Goal: Information Seeking & Learning: Find specific fact

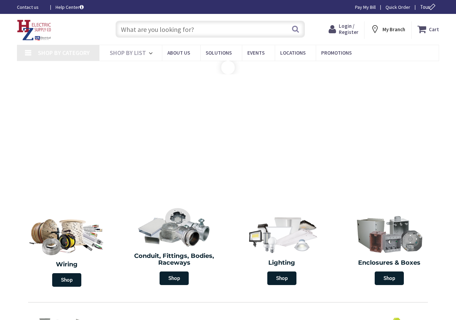
type input "[STREET_ADDRESS]"
click at [142, 35] on input "text" at bounding box center [211, 29] width 190 height 17
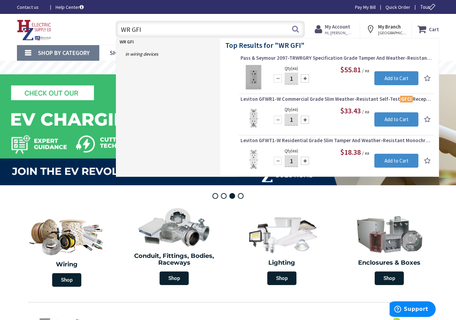
drag, startPoint x: 147, startPoint y: 31, endPoint x: 87, endPoint y: 32, distance: 60.0
click at [87, 32] on div "Toggle Nav WR GFI WR GFI Search Cart My Cart Close" at bounding box center [228, 29] width 432 height 23
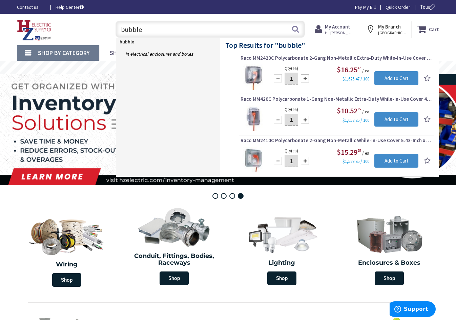
drag, startPoint x: 144, startPoint y: 33, endPoint x: 75, endPoint y: 33, distance: 68.8
click at [75, 33] on div "Toggle Nav bubble bubble Search Cart My Cart Close" at bounding box center [228, 29] width 432 height 23
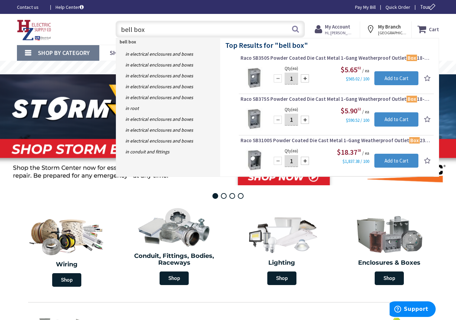
drag, startPoint x: 148, startPoint y: 29, endPoint x: 82, endPoint y: 30, distance: 65.7
click at [82, 30] on div "Toggle Nav bell box bell box Search Cart My Cart Close" at bounding box center [228, 29] width 432 height 23
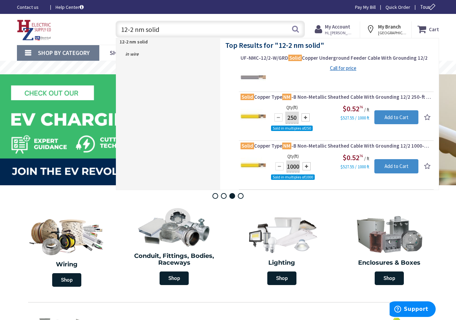
drag, startPoint x: 164, startPoint y: 27, endPoint x: 65, endPoint y: 29, distance: 99.3
click at [65, 29] on div "Toggle Nav 12-2 nm solid 12-2 nm solid Search Cart My Cart Close" at bounding box center [228, 29] width 432 height 23
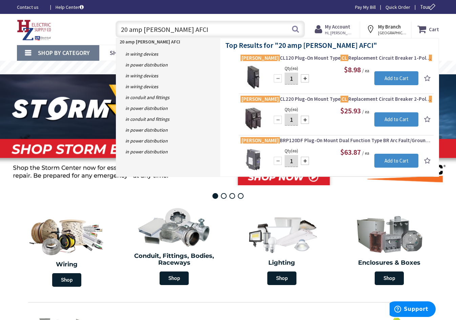
click at [185, 32] on input "20 amp [PERSON_NAME] AFCI" at bounding box center [211, 29] width 190 height 17
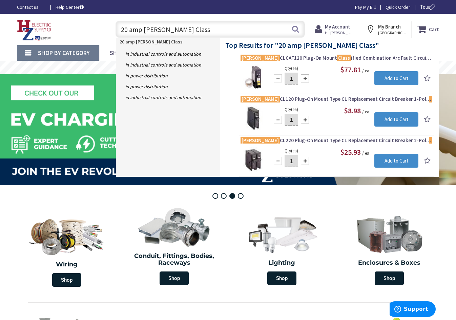
drag, startPoint x: 178, startPoint y: 32, endPoint x: 52, endPoint y: 27, distance: 126.5
click at [52, 27] on div "Toggle Nav 20 amp [PERSON_NAME] Class 20 amp [PERSON_NAME] Class Search Cart My…" at bounding box center [228, 29] width 432 height 23
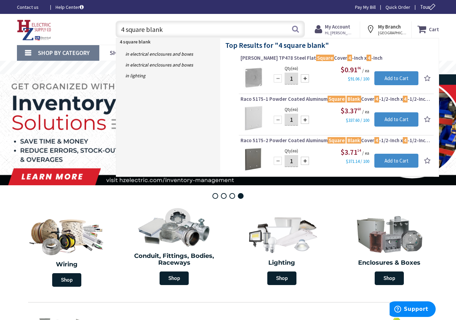
type input "4 square blank"
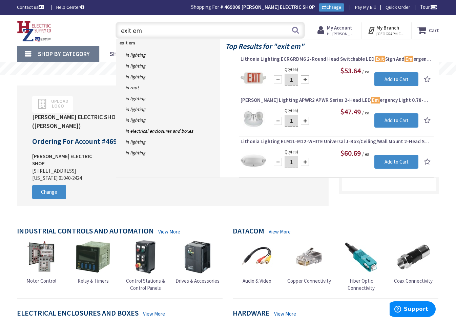
drag, startPoint x: 143, startPoint y: 30, endPoint x: 75, endPoint y: 30, distance: 68.4
click at [75, 31] on div "Toggle Nav exit em exit em Search Cart My Cart Close" at bounding box center [228, 30] width 432 height 23
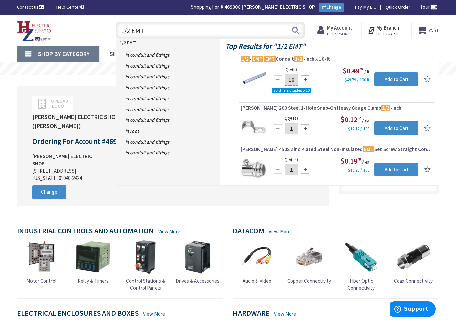
drag, startPoint x: 147, startPoint y: 34, endPoint x: 103, endPoint y: 33, distance: 43.7
click at [103, 34] on div "Toggle Nav 1/2 EMT 1/2 EMT Search Cart My Cart Close" at bounding box center [228, 30] width 432 height 23
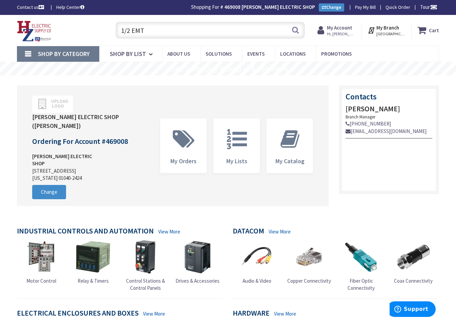
drag, startPoint x: 149, startPoint y: 33, endPoint x: 104, endPoint y: 33, distance: 44.4
click at [104, 33] on div "Toggle Nav 1/2 EMT 1/2 EMT Search Cart My Cart Close" at bounding box center [228, 30] width 432 height 23
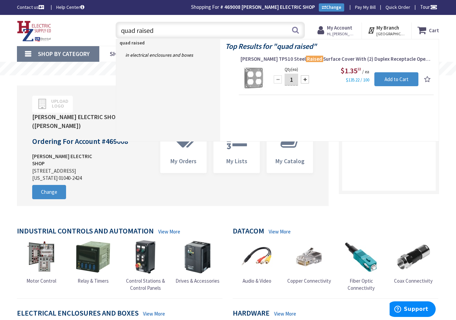
drag, startPoint x: 161, startPoint y: 32, endPoint x: 80, endPoint y: 36, distance: 81.4
click at [81, 37] on div "Toggle Nav quad raised quad raised Search Cart My Cart Close" at bounding box center [228, 30] width 432 height 23
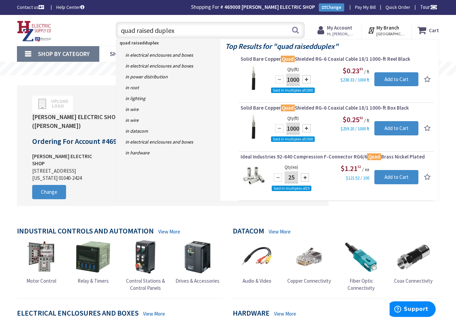
drag, startPoint x: 80, startPoint y: 36, endPoint x: 153, endPoint y: 28, distance: 73.5
click at [153, 28] on input "quad raised duplex" at bounding box center [211, 30] width 190 height 17
drag, startPoint x: 153, startPoint y: 28, endPoint x: 54, endPoint y: 29, distance: 98.6
click at [54, 29] on div "Toggle Nav quad raised duplex quad raisedduplex Search Cart My Cart Close" at bounding box center [228, 30] width 432 height 23
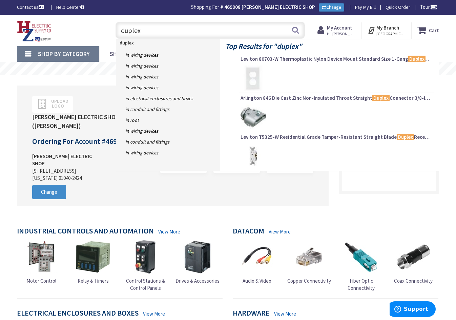
click at [150, 31] on input "duplex" at bounding box center [211, 30] width 190 height 17
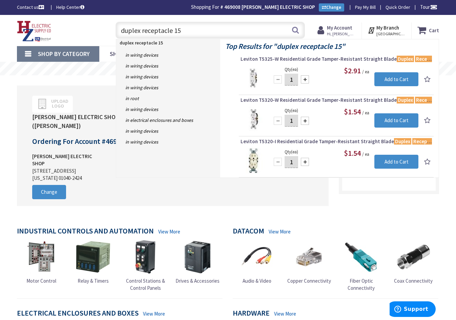
drag, startPoint x: 178, startPoint y: 31, endPoint x: 63, endPoint y: 33, distance: 114.9
click at [63, 33] on div "Toggle Nav duplex receptacle 15 duplex receptacle 15 Search Cart My Cart Close" at bounding box center [228, 30] width 432 height 23
type input "#12 tHHN"
